Goal: Information Seeking & Learning: Learn about a topic

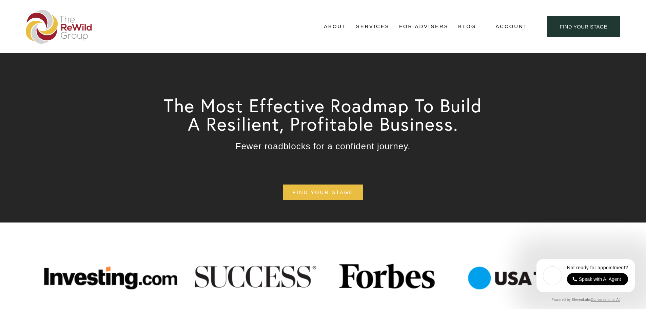
click at [470, 29] on link "Blog" at bounding box center [467, 27] width 18 height 10
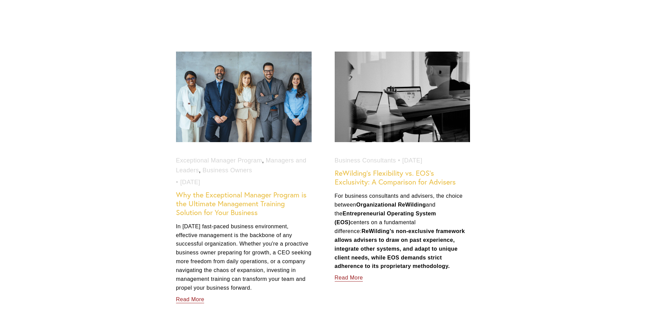
scroll to position [339, 0]
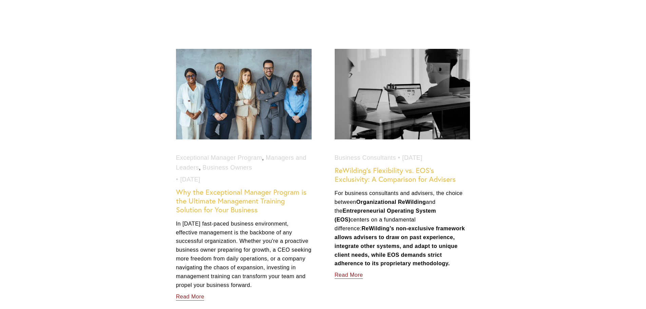
click at [249, 202] on link "Why the Exceptional Manager Program is the Ultimate Management Training Solutio…" at bounding box center [241, 200] width 130 height 26
